Goal: Information Seeking & Learning: Understand process/instructions

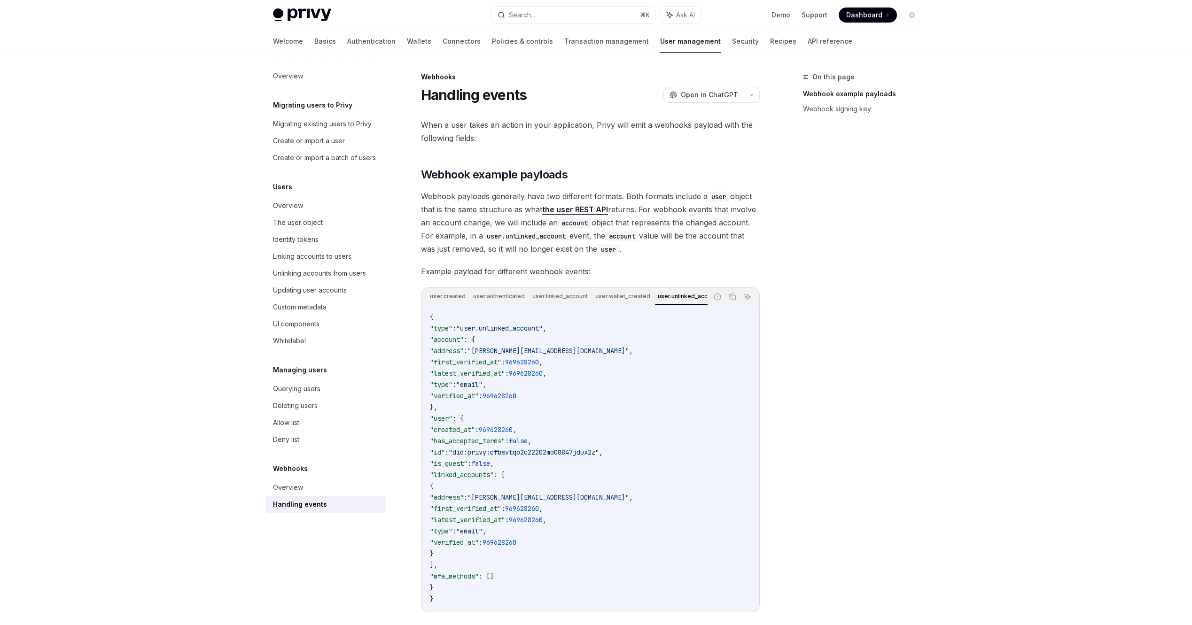
scroll to position [87, 0]
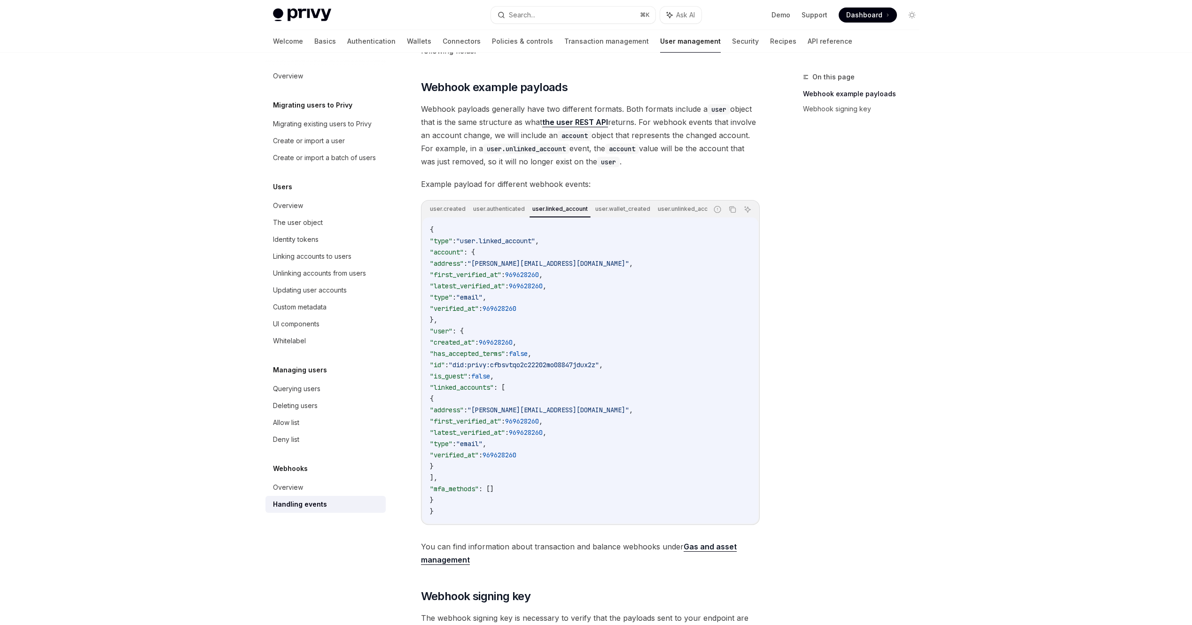
click at [893, 217] on div "On this page Webhook example payloads Webhook signing key" at bounding box center [855, 348] width 143 height 554
drag, startPoint x: 474, startPoint y: 246, endPoint x: 548, endPoint y: 245, distance: 74.2
click at [535, 245] on span ""user.linked_account"" at bounding box center [495, 241] width 79 height 8
copy span "user.linked_account"
click at [594, 317] on code "{ "type" : "user.linked_account" , "account" : { "address" : "[EMAIL_ADDRESS][D…" at bounding box center [590, 370] width 321 height 293
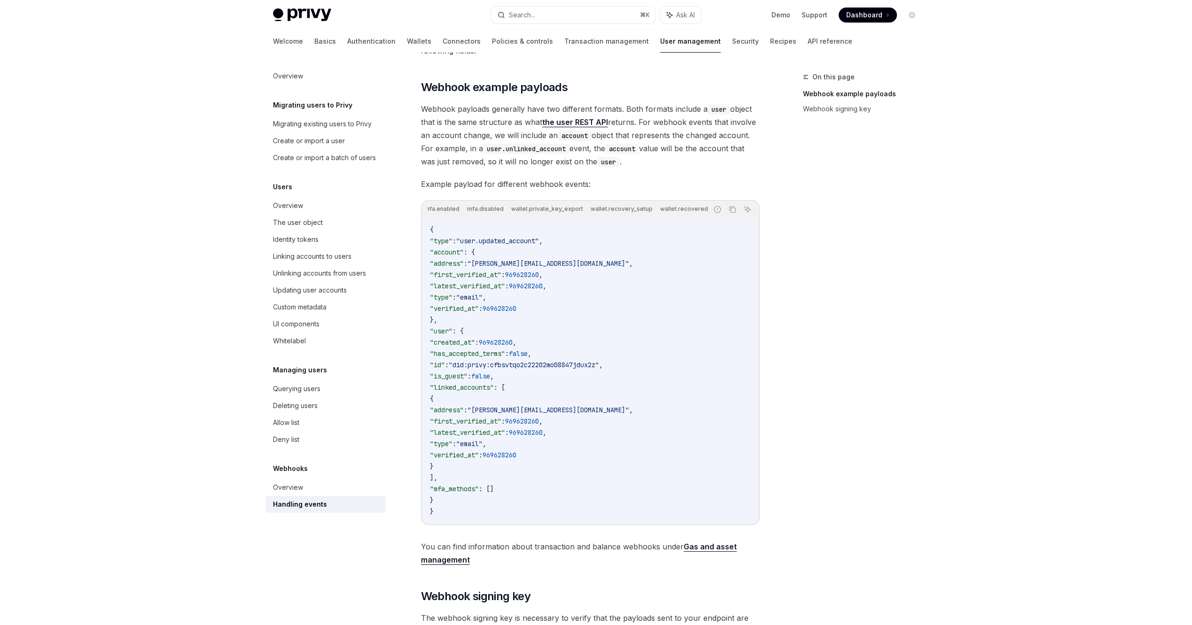
scroll to position [0, 460]
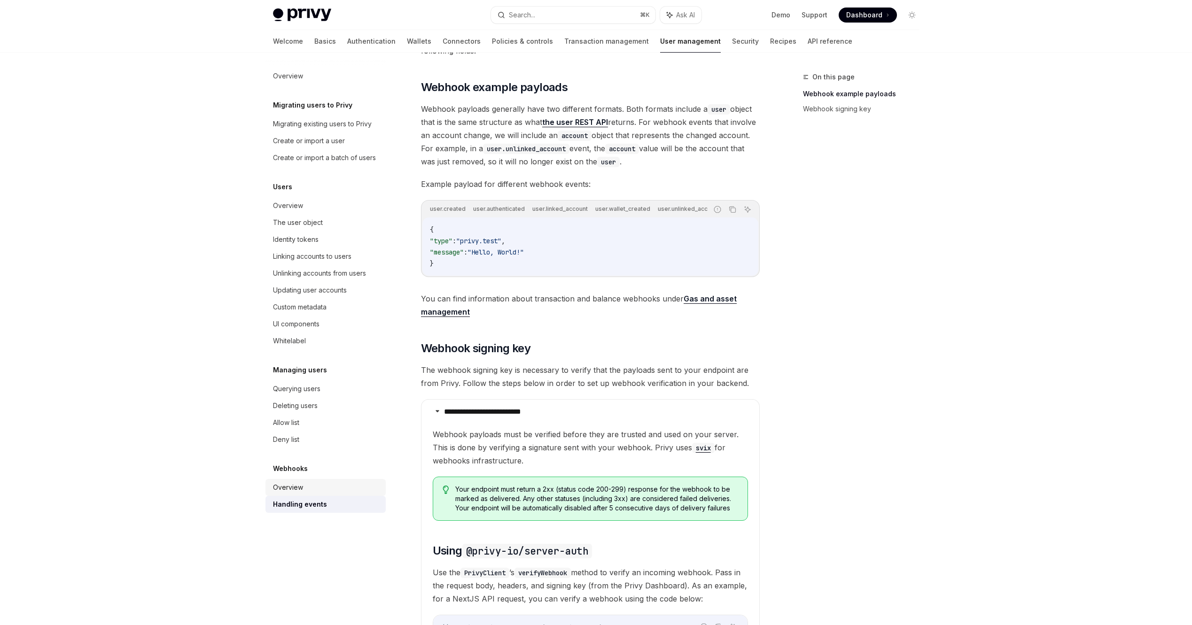
click at [301, 484] on div "Overview" at bounding box center [288, 487] width 30 height 11
type textarea "*"
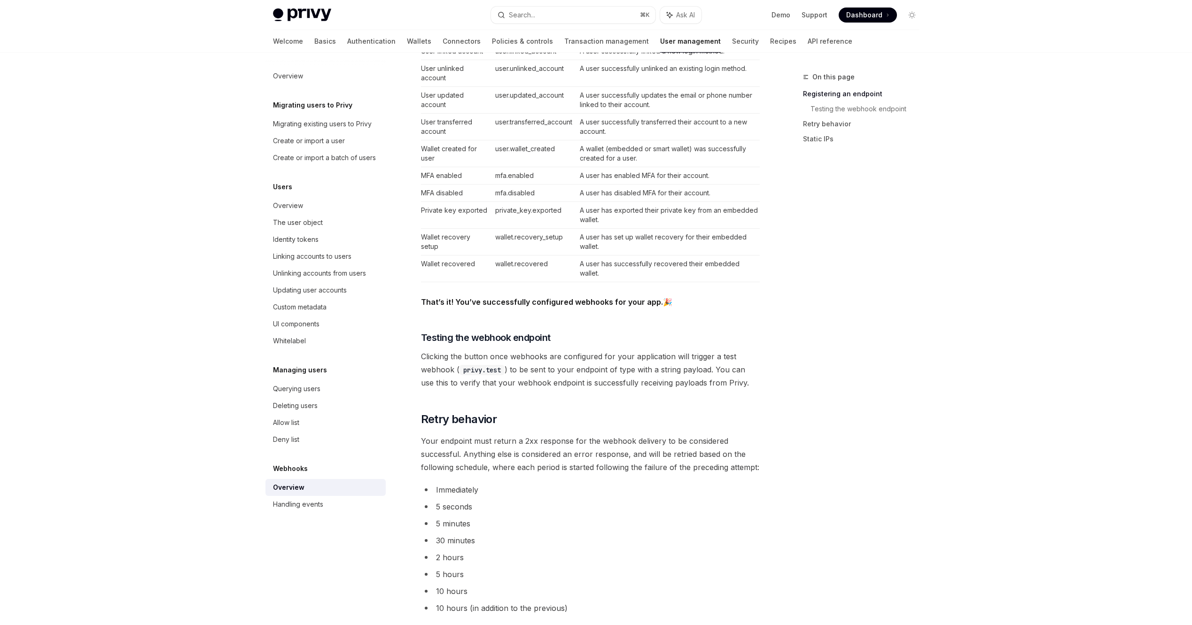
scroll to position [842, 0]
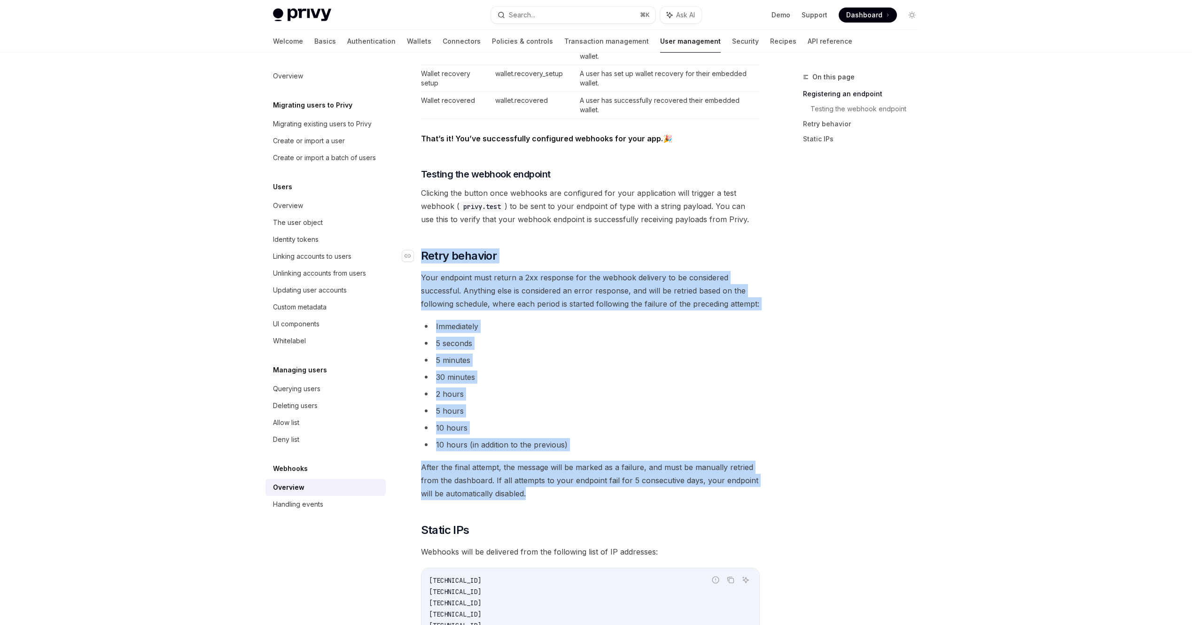
drag, startPoint x: 535, startPoint y: 494, endPoint x: 423, endPoint y: 259, distance: 260.2
click at [425, 273] on span "Your endpoint must return a 2xx response for the webhook delivery to be conside…" at bounding box center [590, 290] width 339 height 39
drag, startPoint x: 422, startPoint y: 280, endPoint x: 495, endPoint y: 476, distance: 209.8
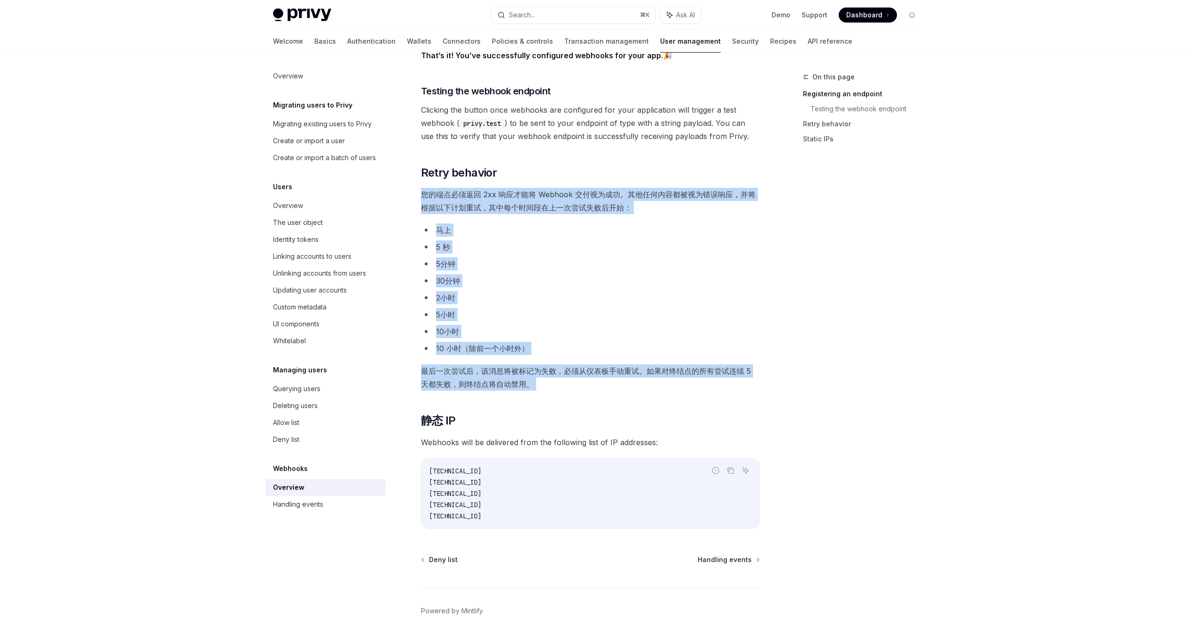
scroll to position [968, 0]
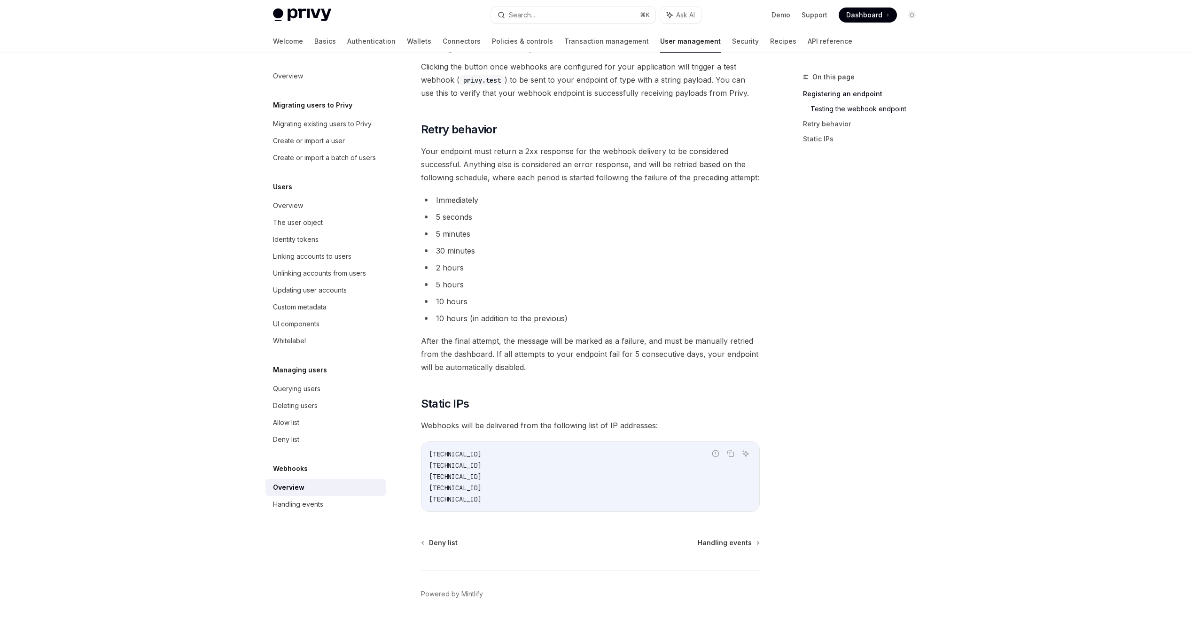
click at [671, 209] on ul "Immediately 5 seconds 5 minutes 30 minutes 2 hours 5 hours 10 hours 10 hours (i…" at bounding box center [590, 260] width 339 height 132
click at [410, 132] on icon "Navigate to header" at bounding box center [408, 130] width 7 height 6
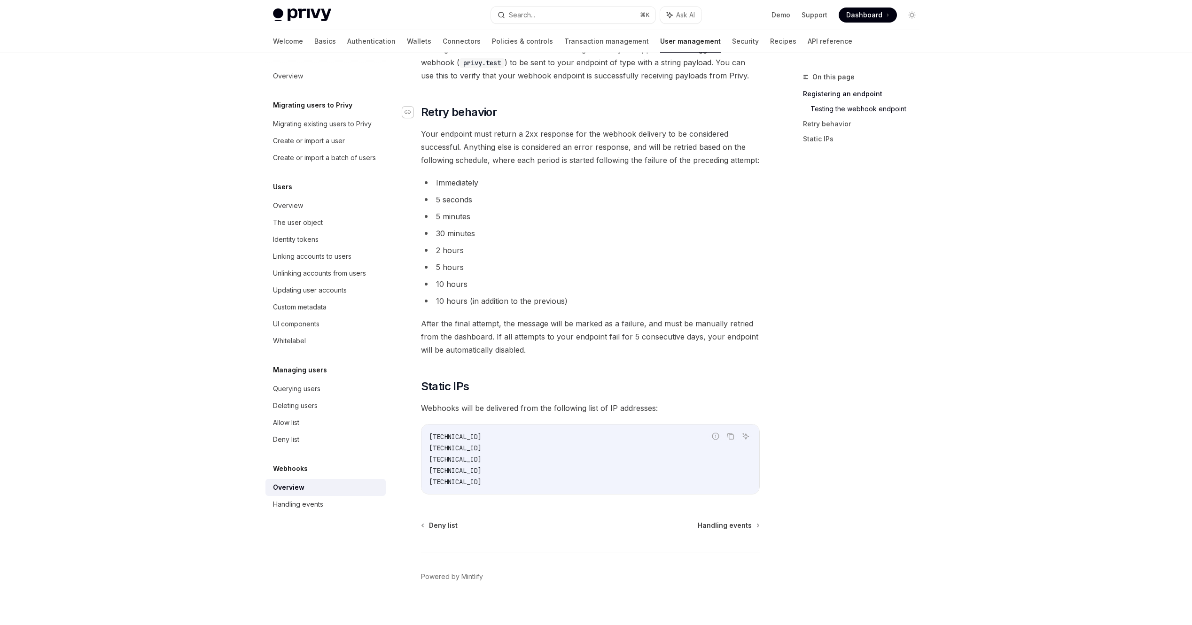
scroll to position [994, 0]
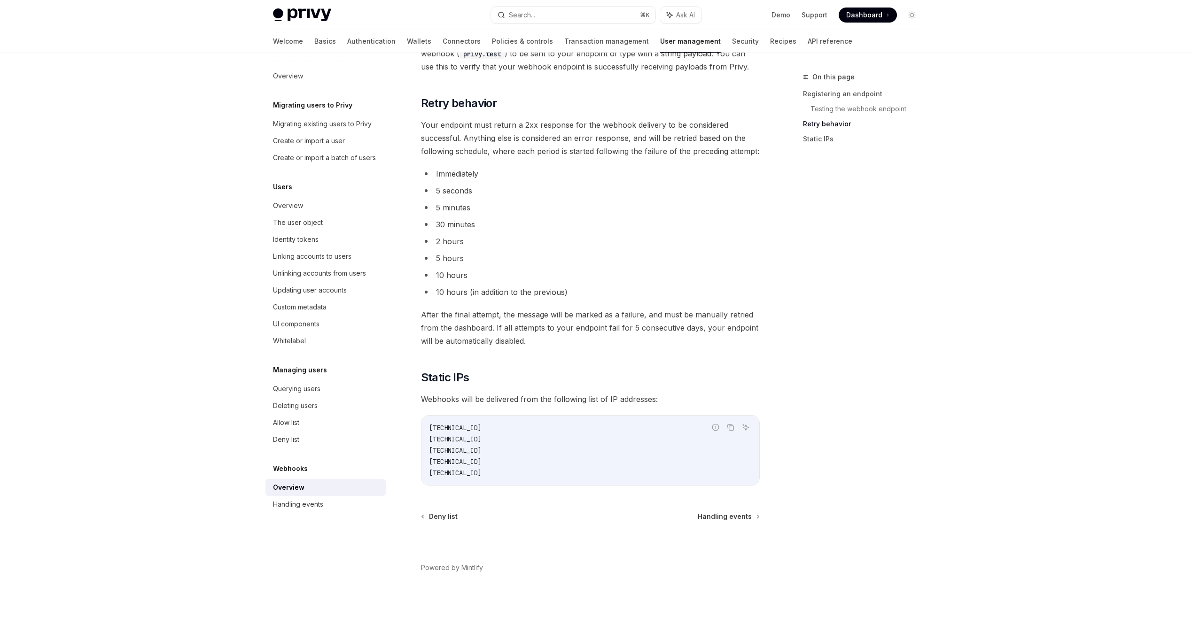
click at [870, 16] on span "Dashboard" at bounding box center [864, 14] width 36 height 9
click at [289, 508] on div "Handling events" at bounding box center [298, 504] width 50 height 11
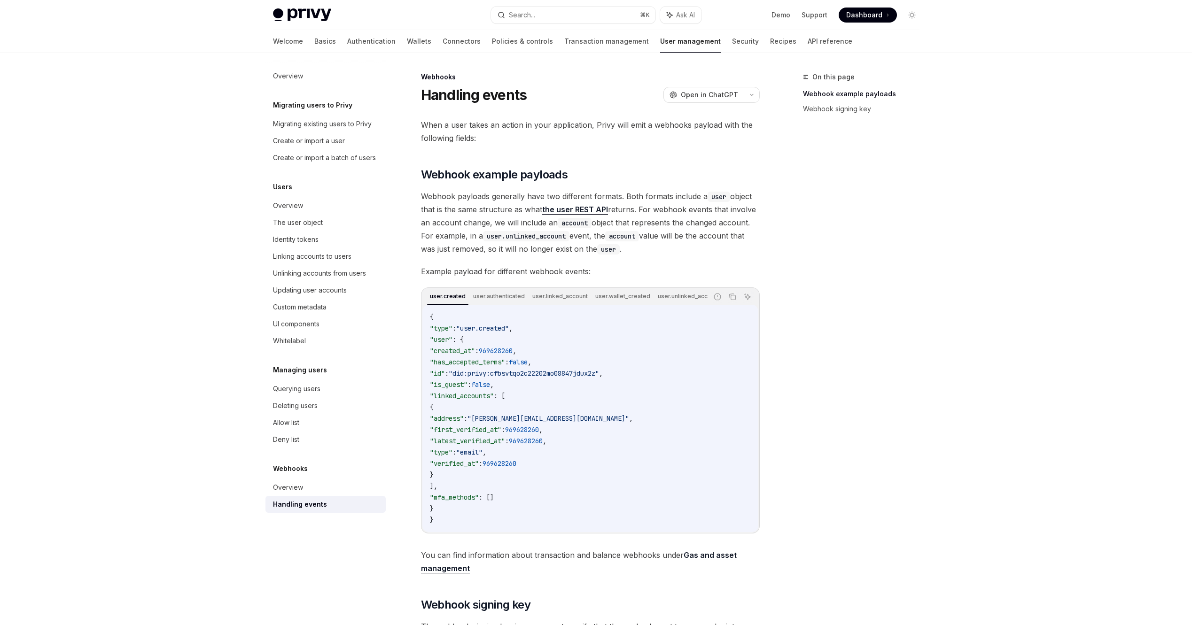
click at [622, 309] on div "{ "type" : "user.created" , "user" : { "created_at" : 969628260 , "has_accepted…" at bounding box center [590, 418] width 336 height 227
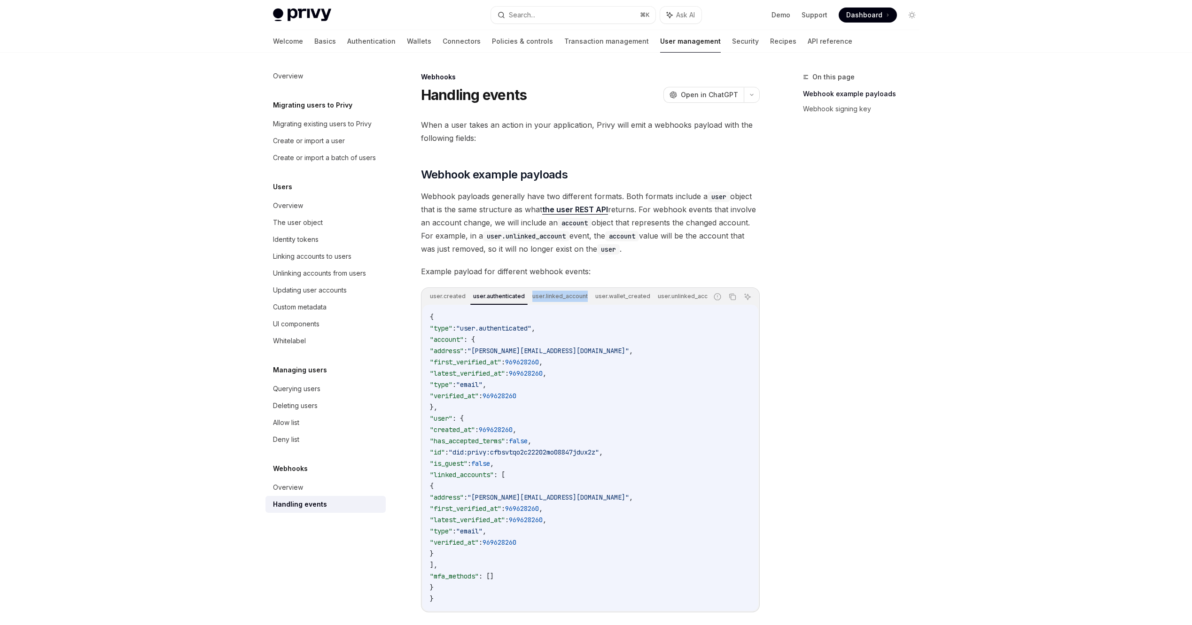
drag, startPoint x: 519, startPoint y: 305, endPoint x: 526, endPoint y: 306, distance: 7.3
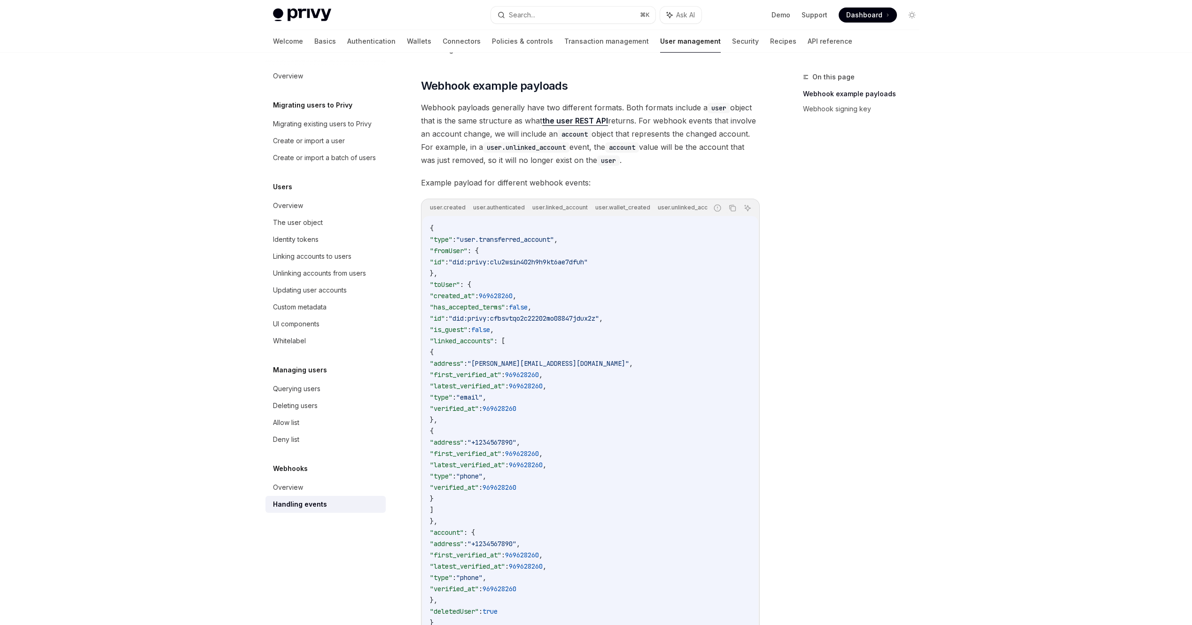
scroll to position [215, 0]
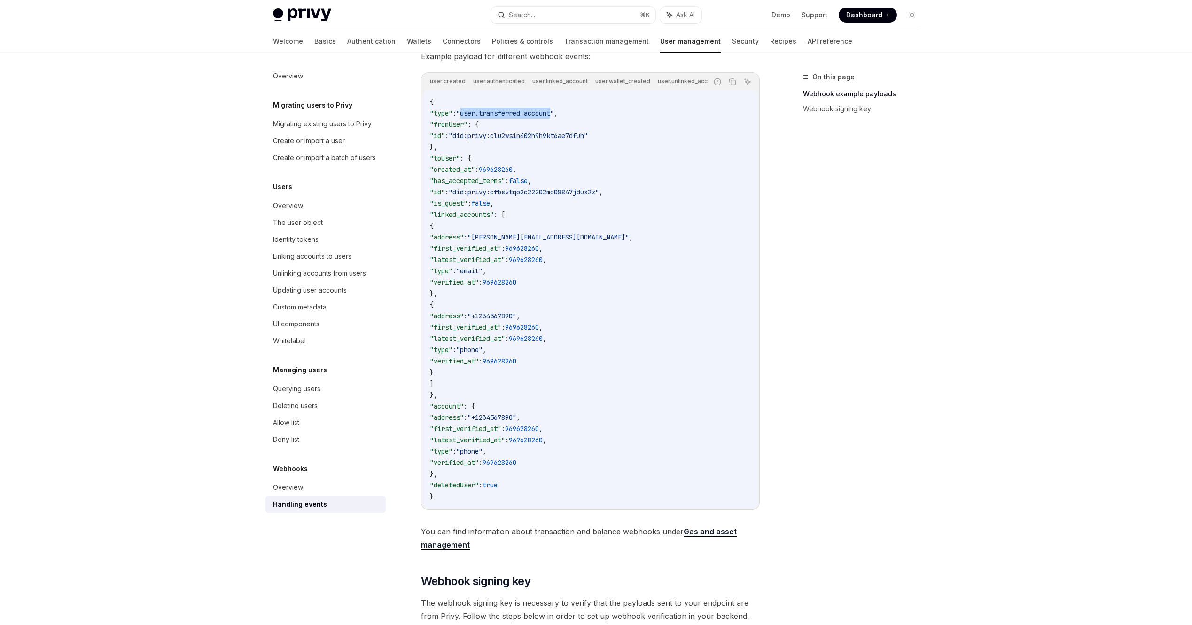
drag, startPoint x: 474, startPoint y: 117, endPoint x: 566, endPoint y: 117, distance: 92.6
click at [554, 117] on span ""user.transferred_account"" at bounding box center [505, 113] width 98 height 8
copy span "user.transferred_account"
